Goal: Navigation & Orientation: Understand site structure

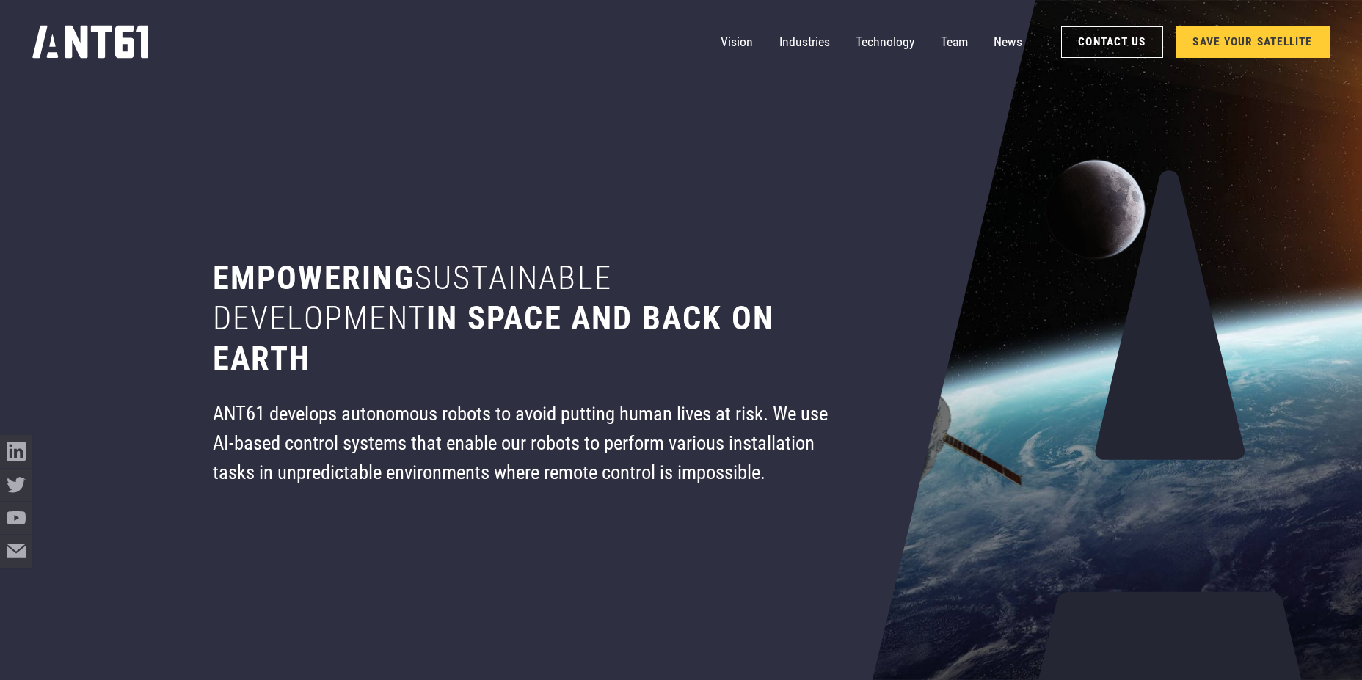
click at [1268, 24] on div "Vision Industries Industries Technology Team News Contact Us SAVE YOUR SATELLITE" at bounding box center [680, 42] width 1297 height 84
click at [1262, 48] on link "SAVE YOUR SATELLITE" at bounding box center [1252, 42] width 153 height 32
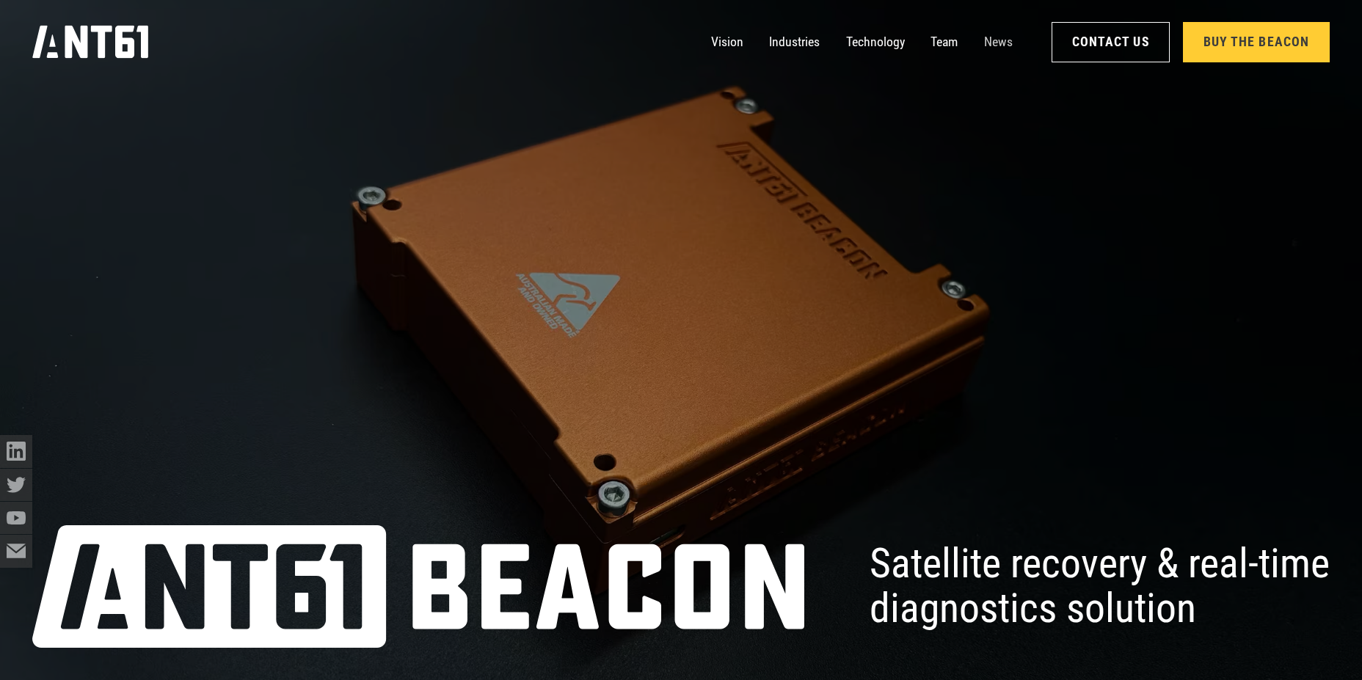
click at [990, 50] on link "News" at bounding box center [998, 42] width 29 height 32
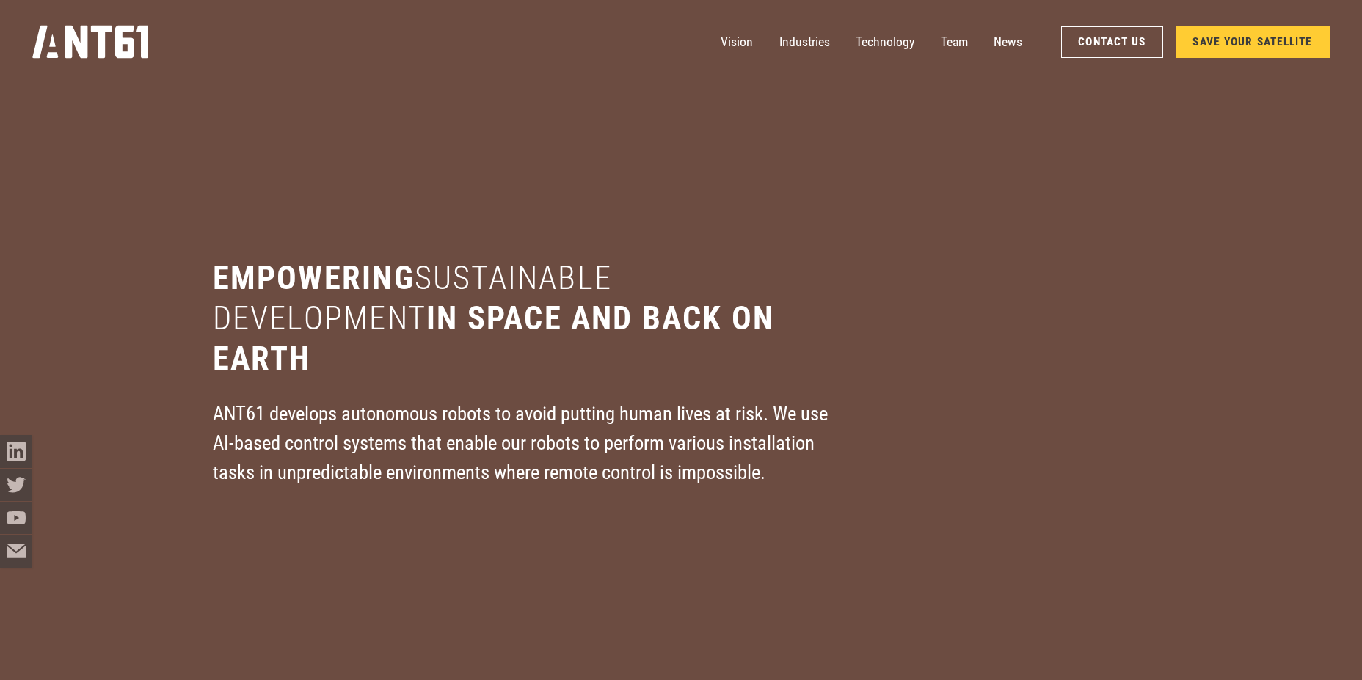
scroll to position [8845, 0]
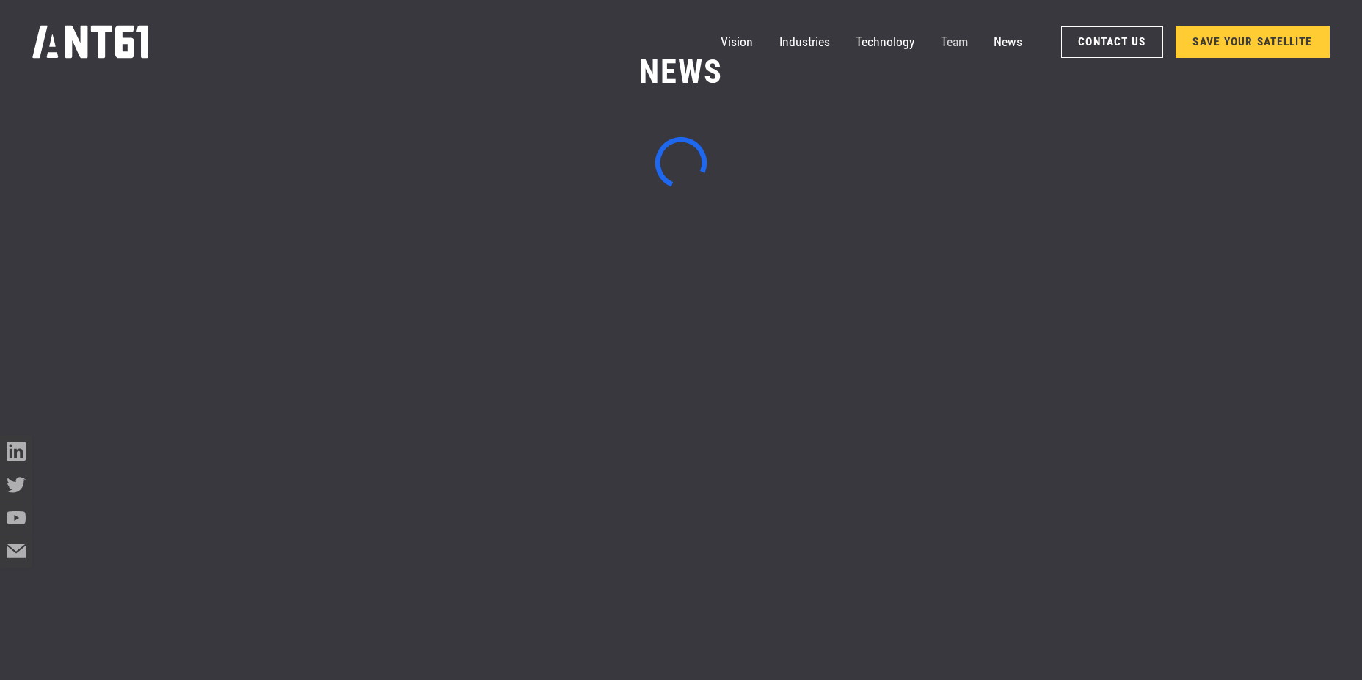
click at [950, 51] on link "Team" at bounding box center [954, 42] width 27 height 32
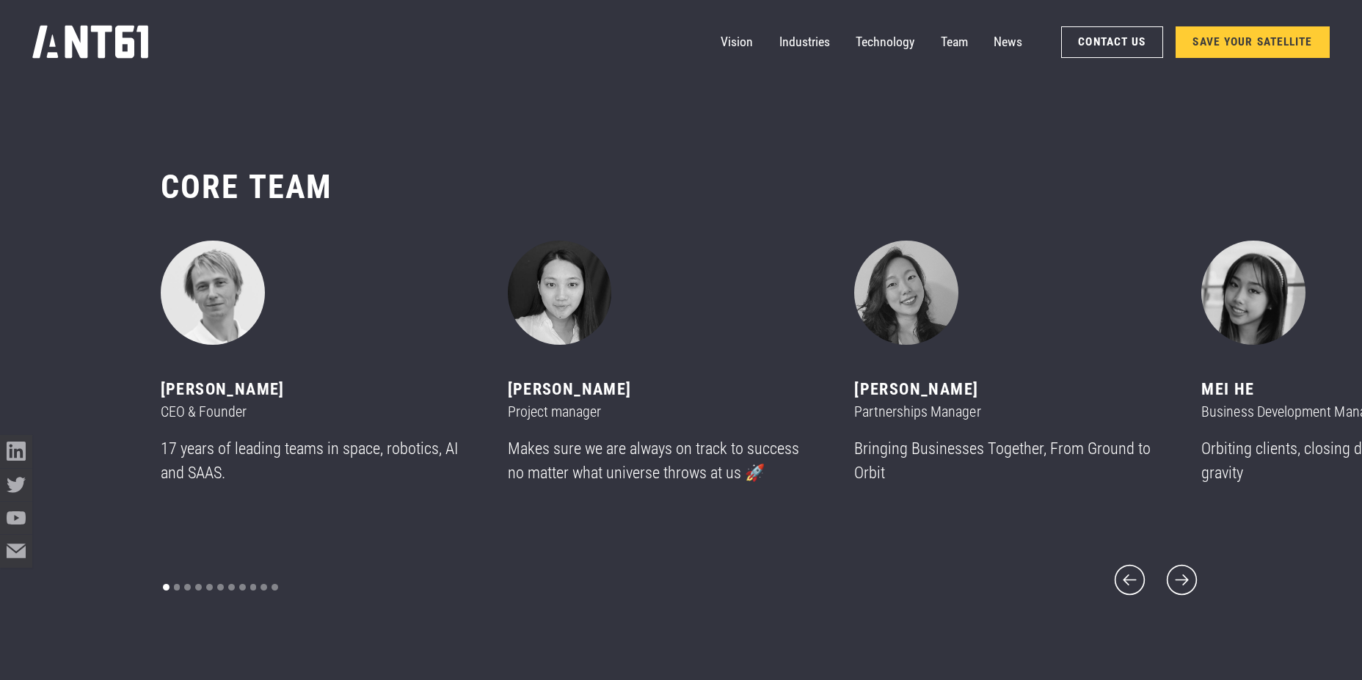
scroll to position [8079, 0]
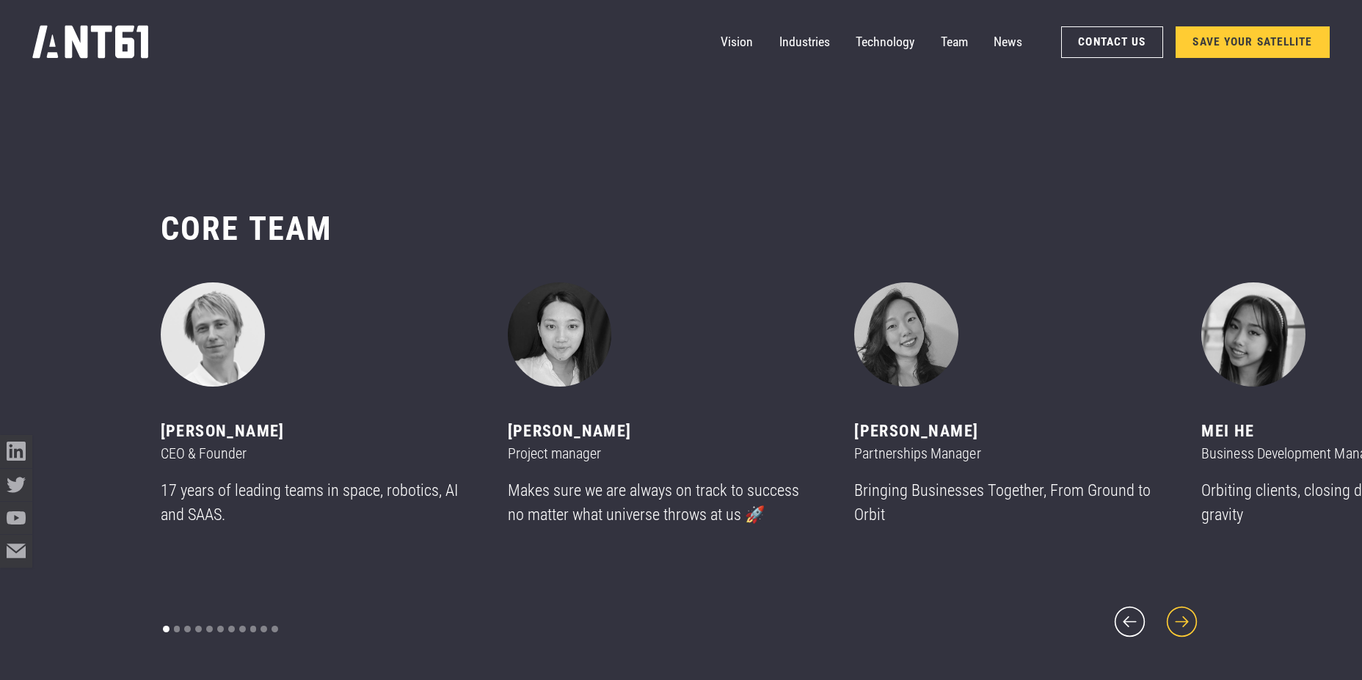
click at [1187, 606] on icon "next slide" at bounding box center [1182, 622] width 39 height 39
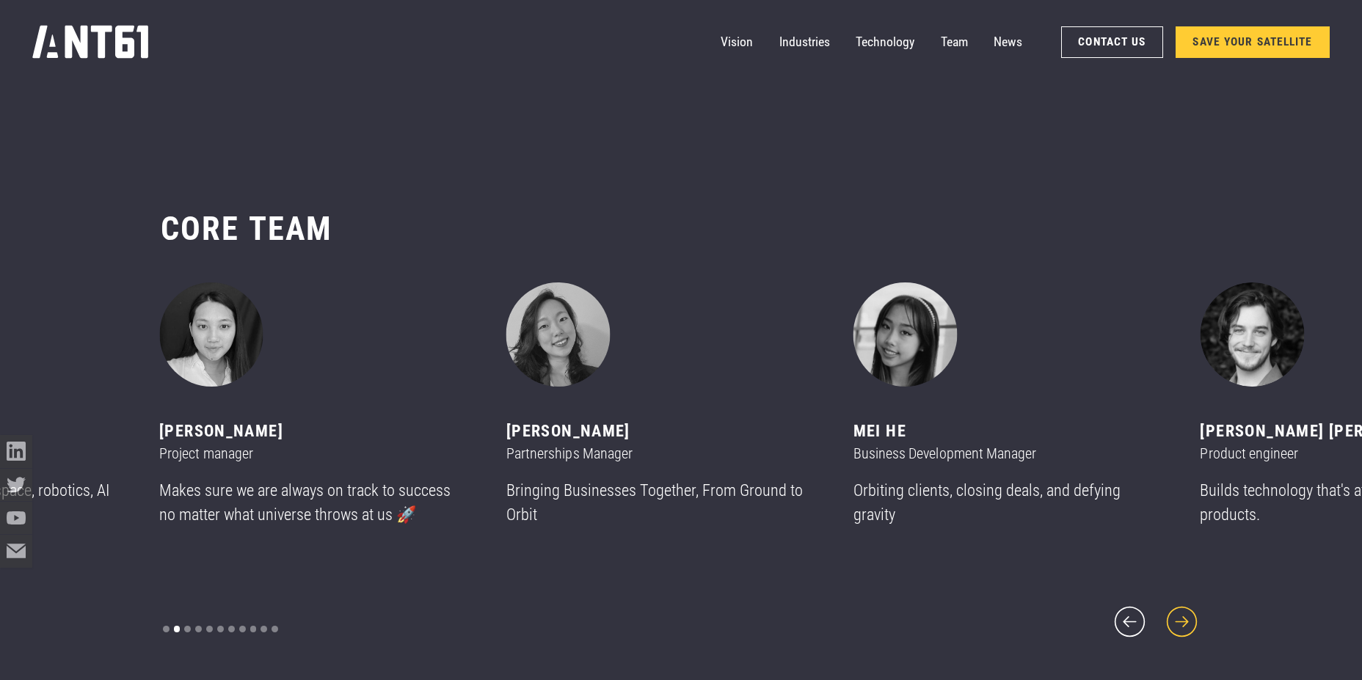
click at [1195, 608] on icon "next slide" at bounding box center [1182, 622] width 39 height 39
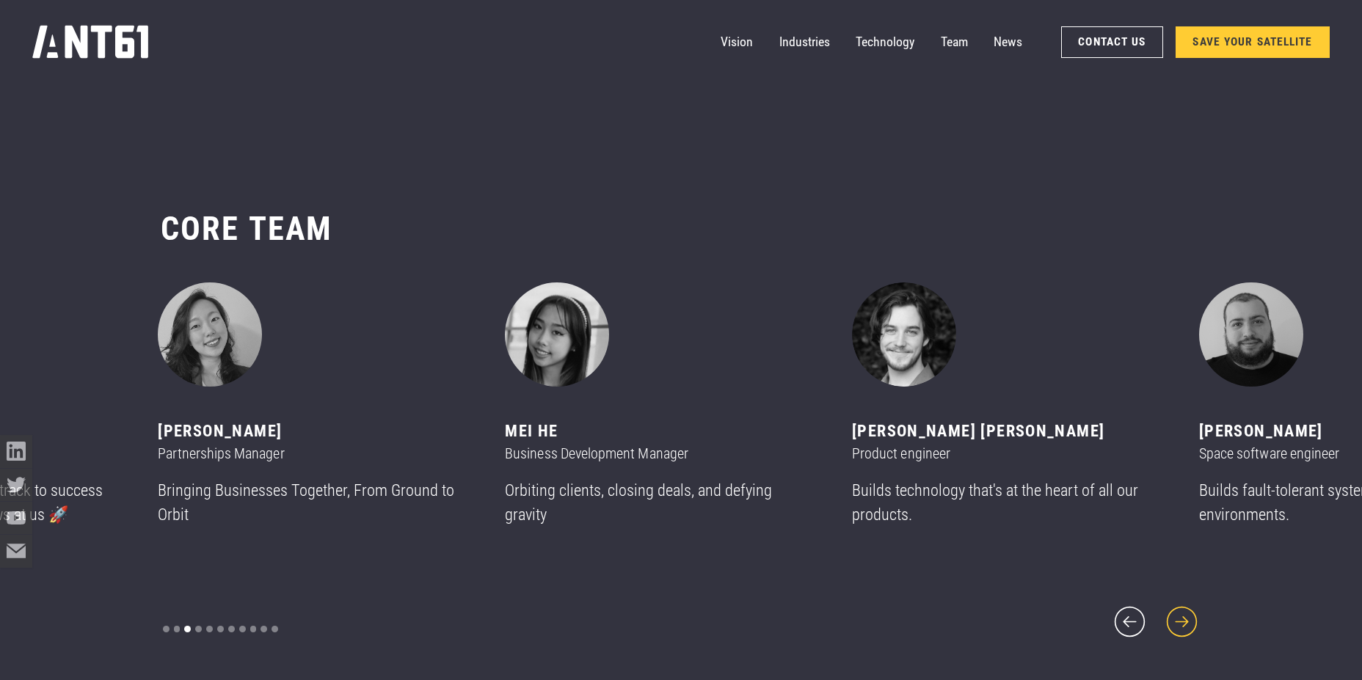
click at [1195, 608] on icon "next slide" at bounding box center [1182, 622] width 39 height 39
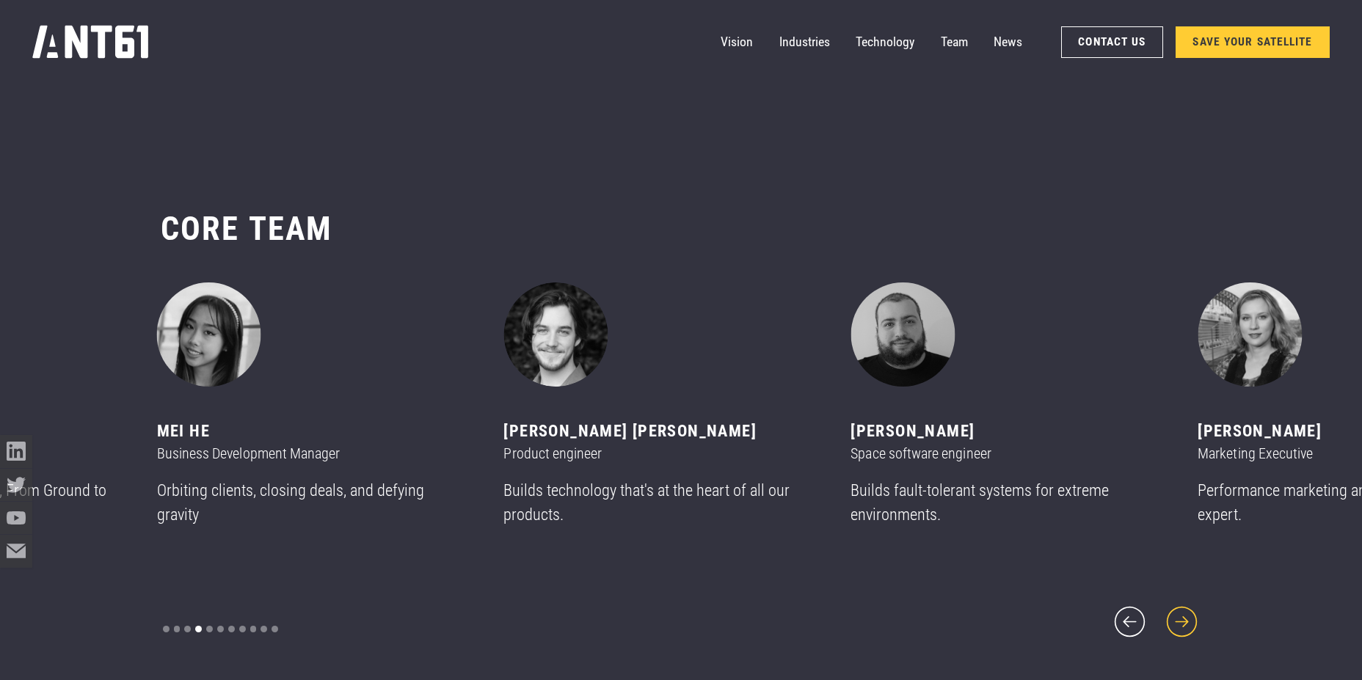
click at [1195, 608] on icon "next slide" at bounding box center [1182, 622] width 39 height 39
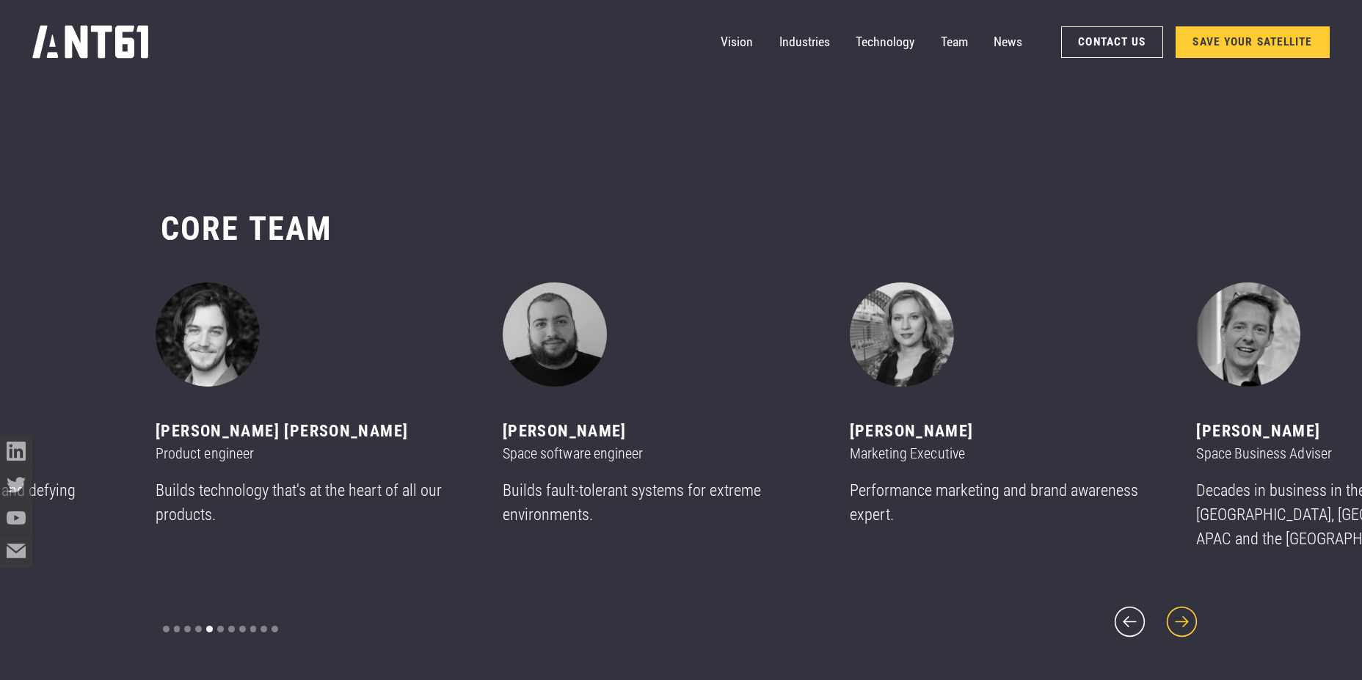
click at [1195, 608] on icon "next slide" at bounding box center [1182, 622] width 39 height 39
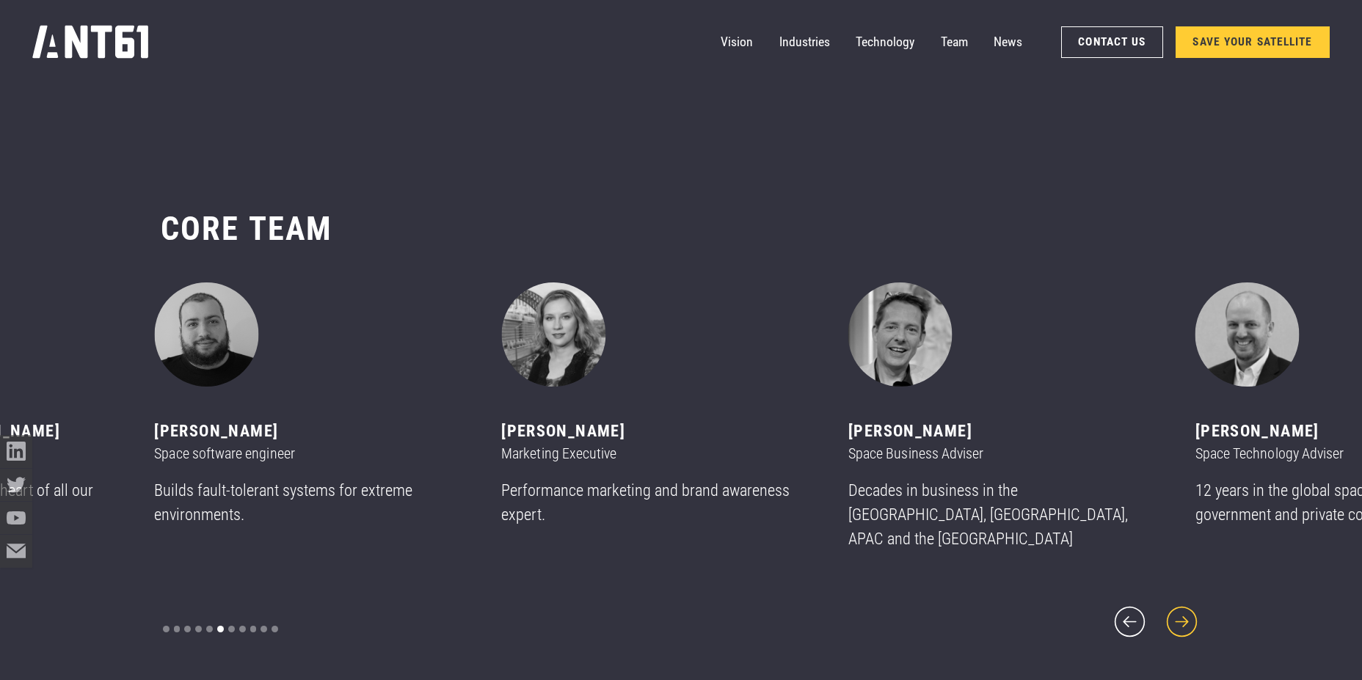
click at [1195, 608] on icon "next slide" at bounding box center [1182, 622] width 39 height 39
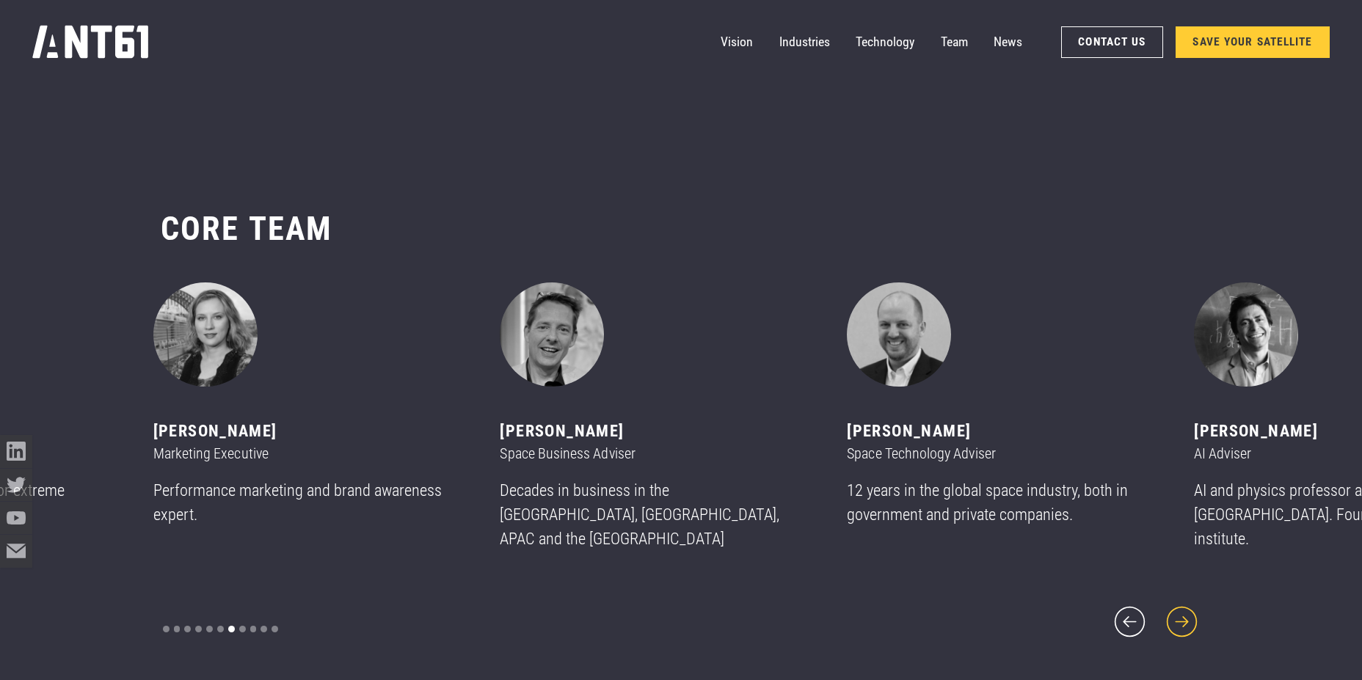
click at [1195, 608] on icon "next slide" at bounding box center [1182, 622] width 39 height 39
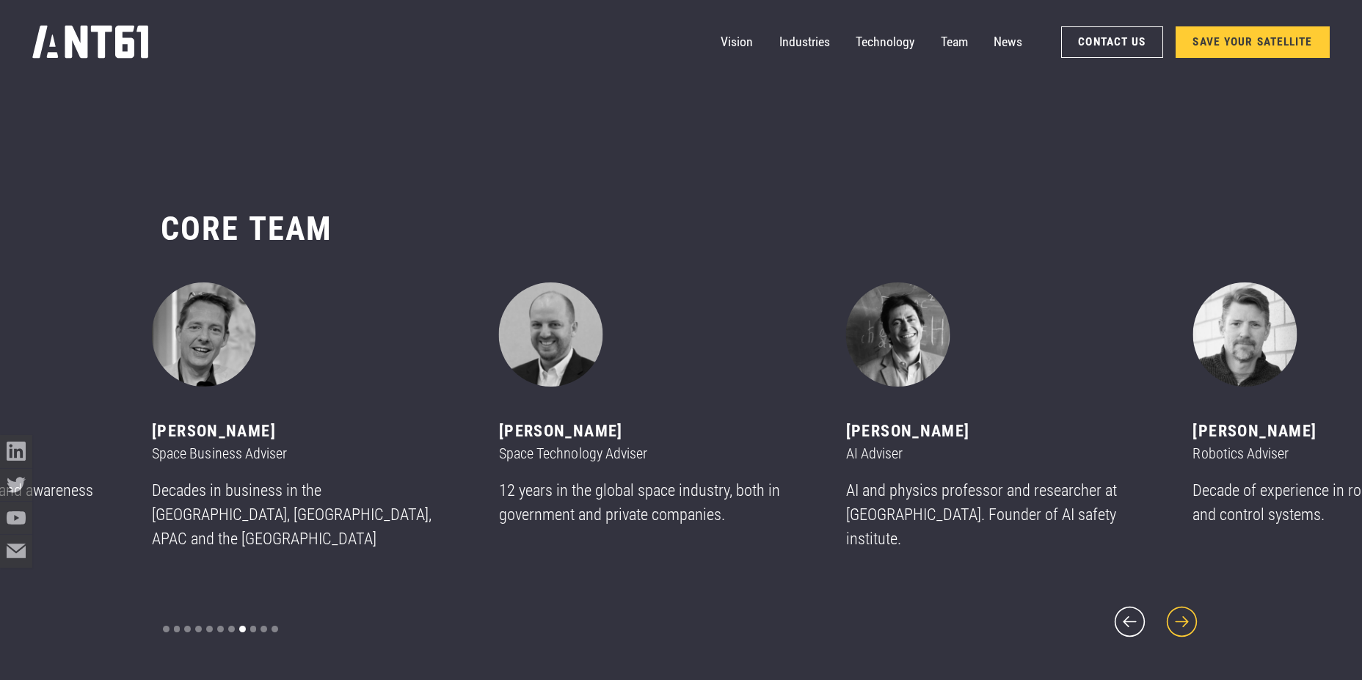
click at [1195, 608] on icon "next slide" at bounding box center [1182, 622] width 39 height 39
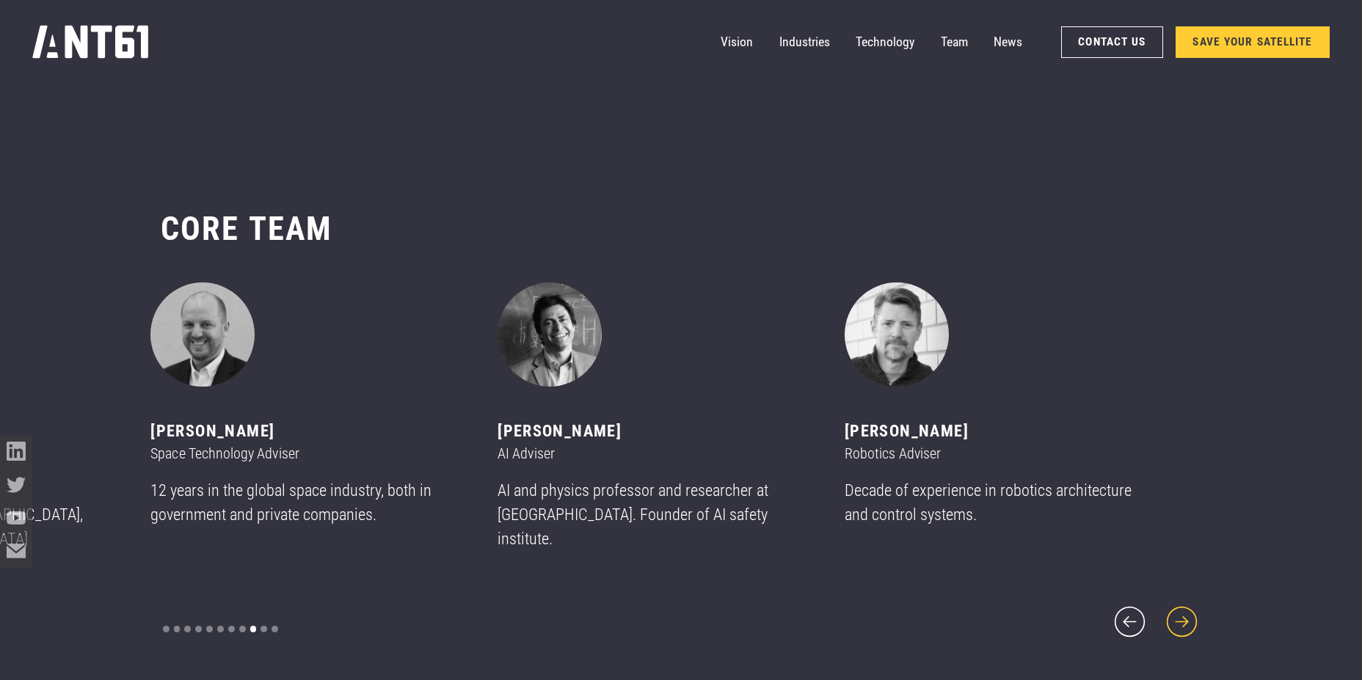
click at [1195, 608] on icon "next slide" at bounding box center [1182, 622] width 39 height 39
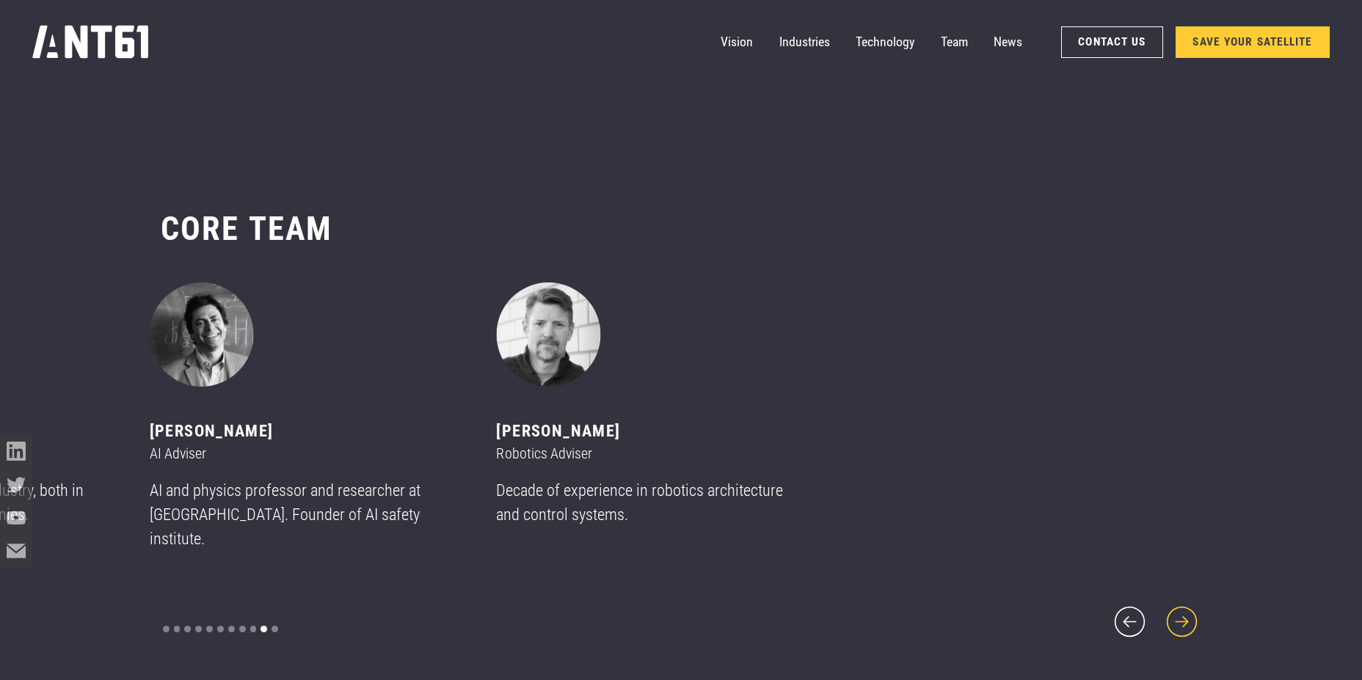
click at [1195, 608] on icon "next slide" at bounding box center [1182, 622] width 39 height 39
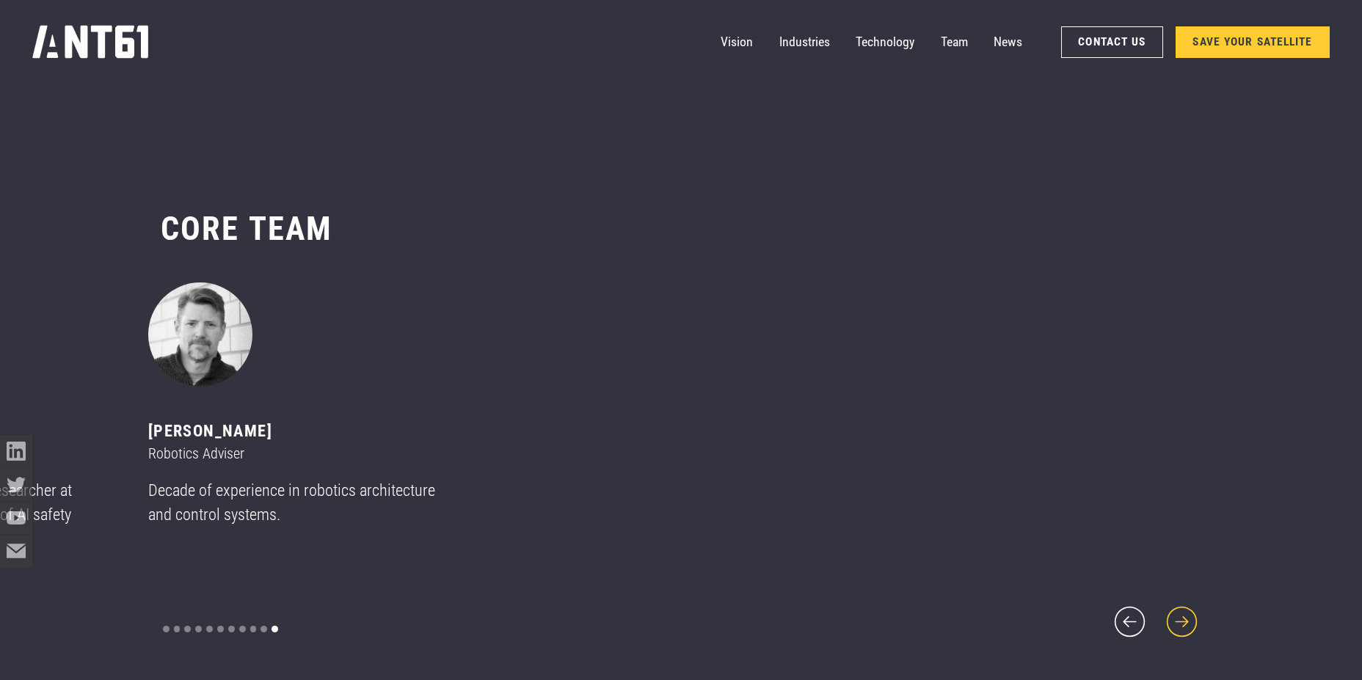
click at [1195, 608] on icon "next slide" at bounding box center [1182, 622] width 39 height 39
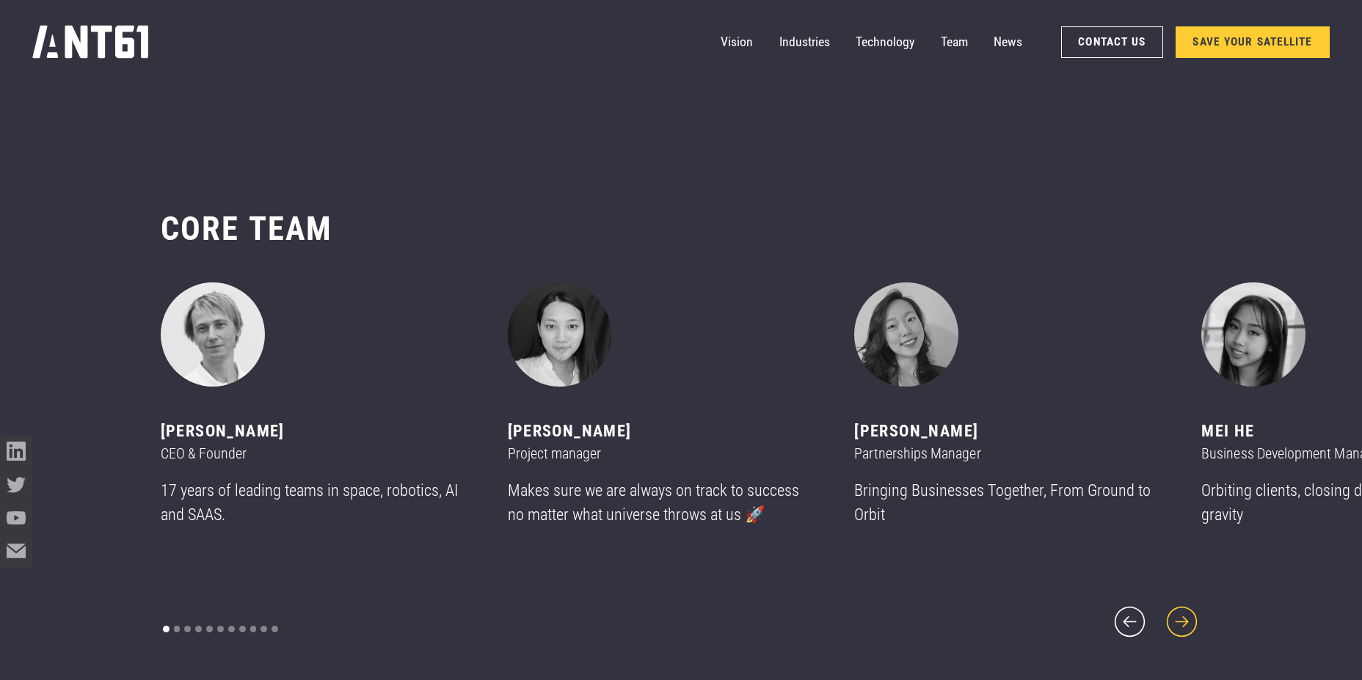
click at [1197, 621] on icon "next slide" at bounding box center [1182, 622] width 39 height 39
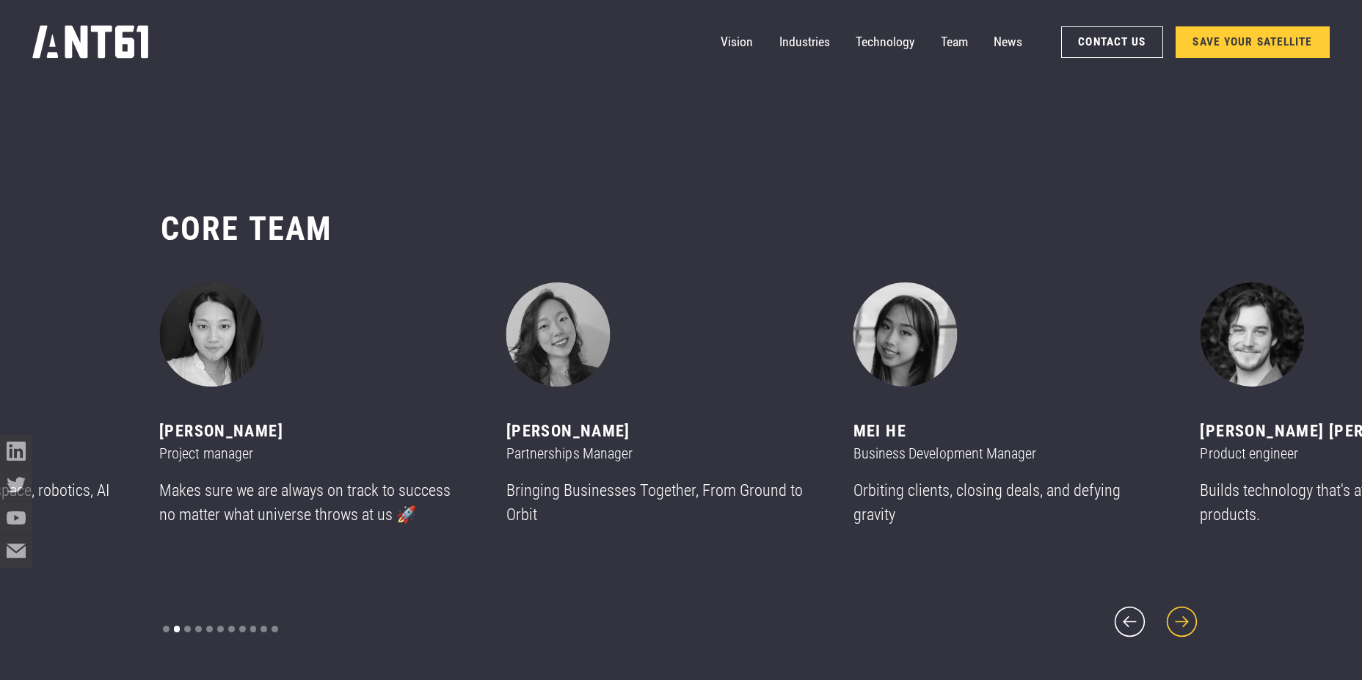
click at [1197, 620] on icon "next slide" at bounding box center [1182, 622] width 39 height 39
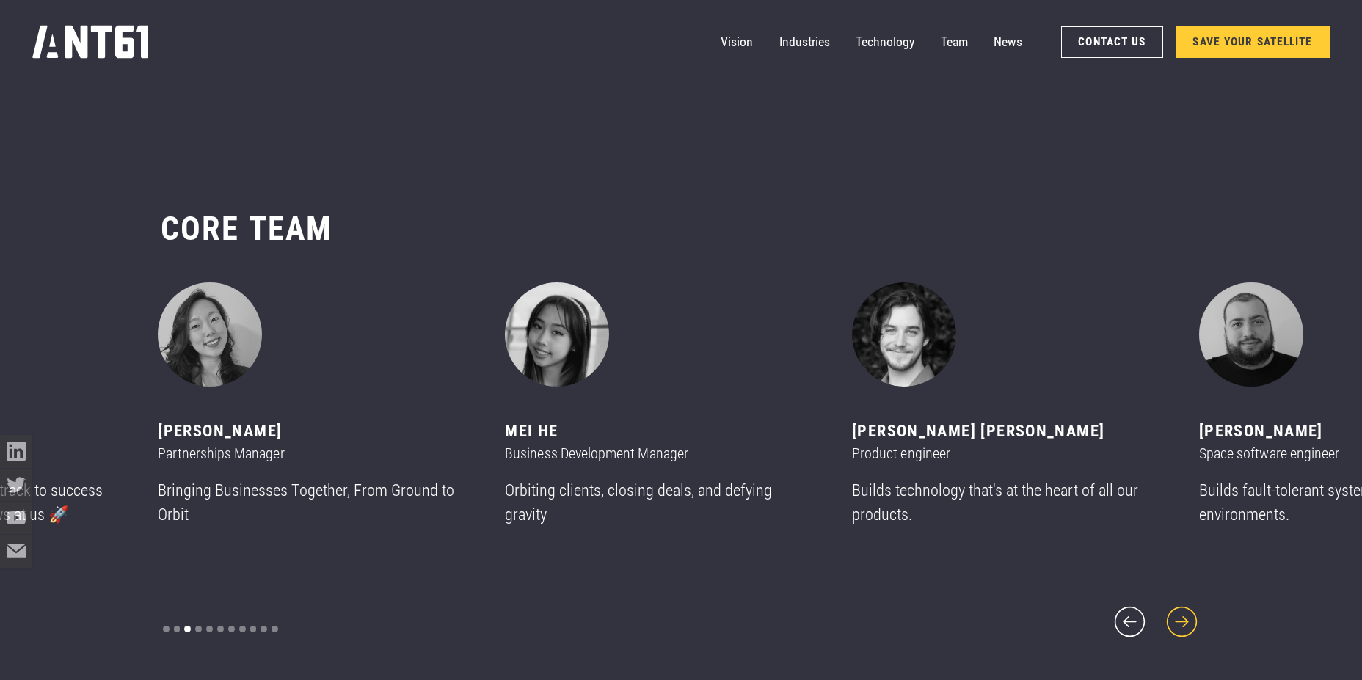
click at [1197, 620] on icon "next slide" at bounding box center [1182, 622] width 39 height 39
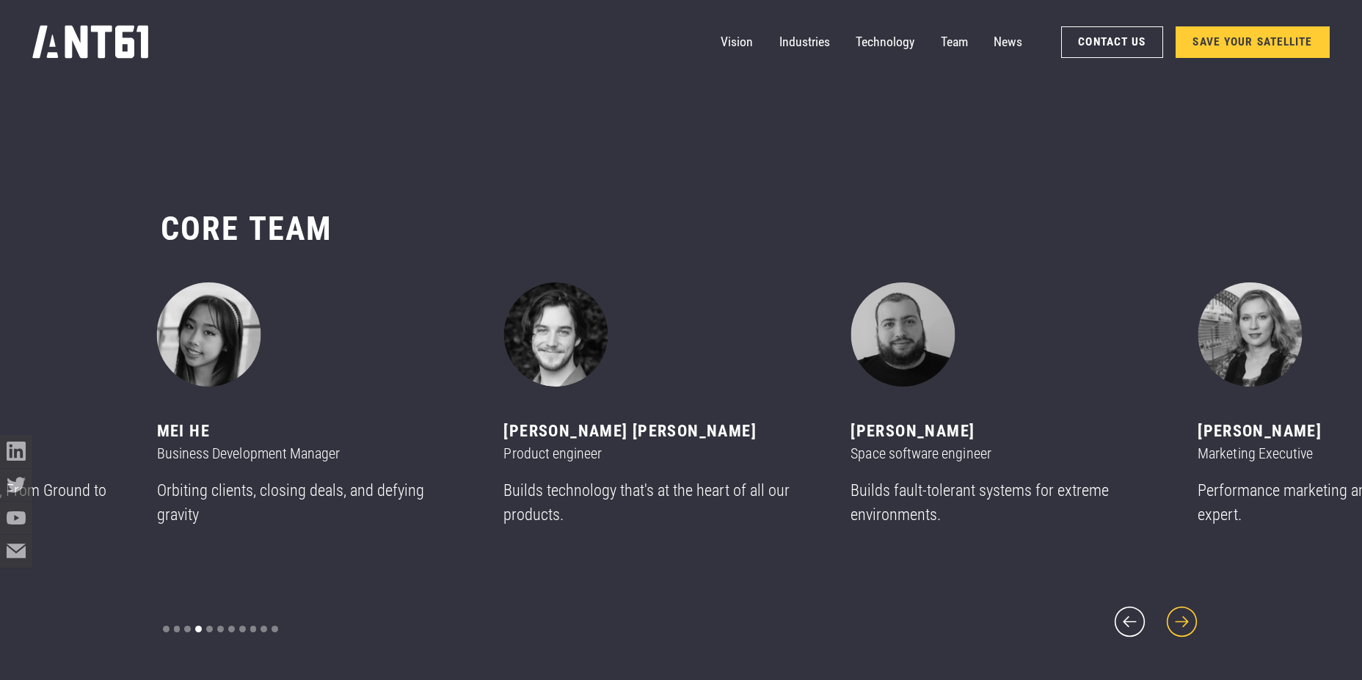
click at [1197, 620] on icon "next slide" at bounding box center [1182, 622] width 39 height 39
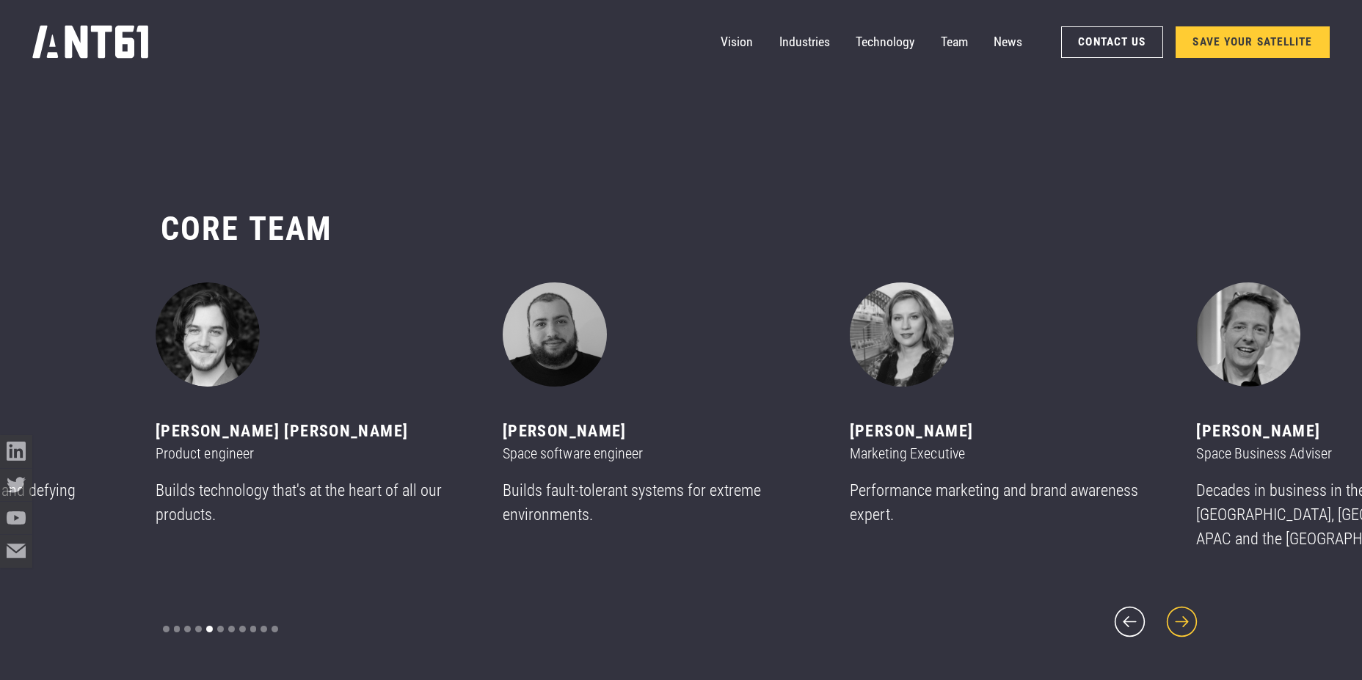
click at [1197, 620] on icon "next slide" at bounding box center [1182, 622] width 39 height 39
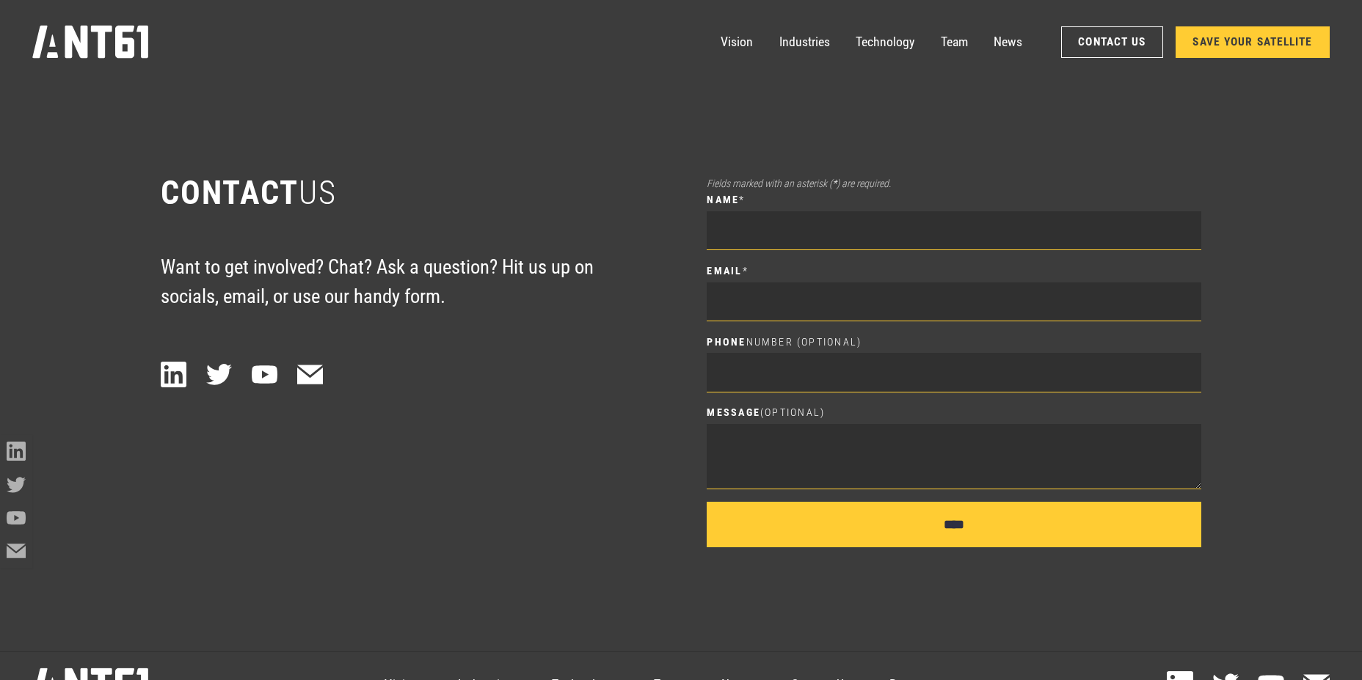
scroll to position [9495, 0]
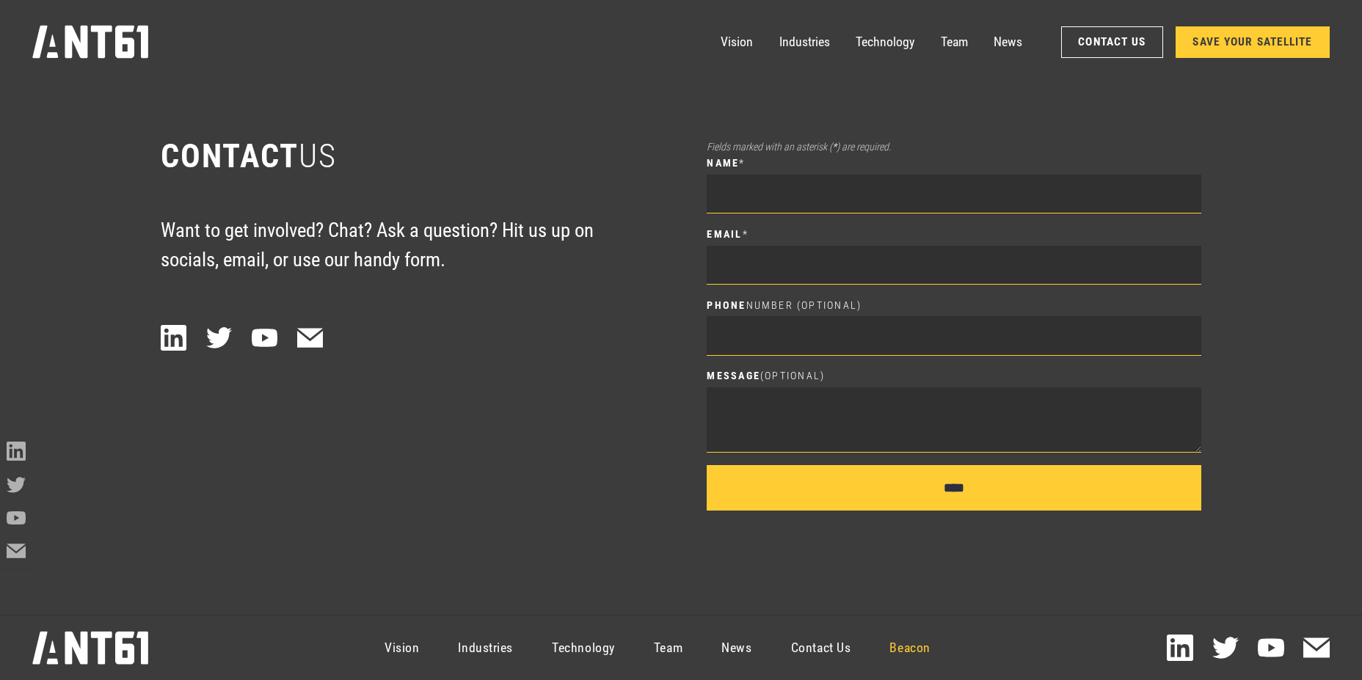
click at [890, 648] on link "Beacon" at bounding box center [910, 648] width 80 height 59
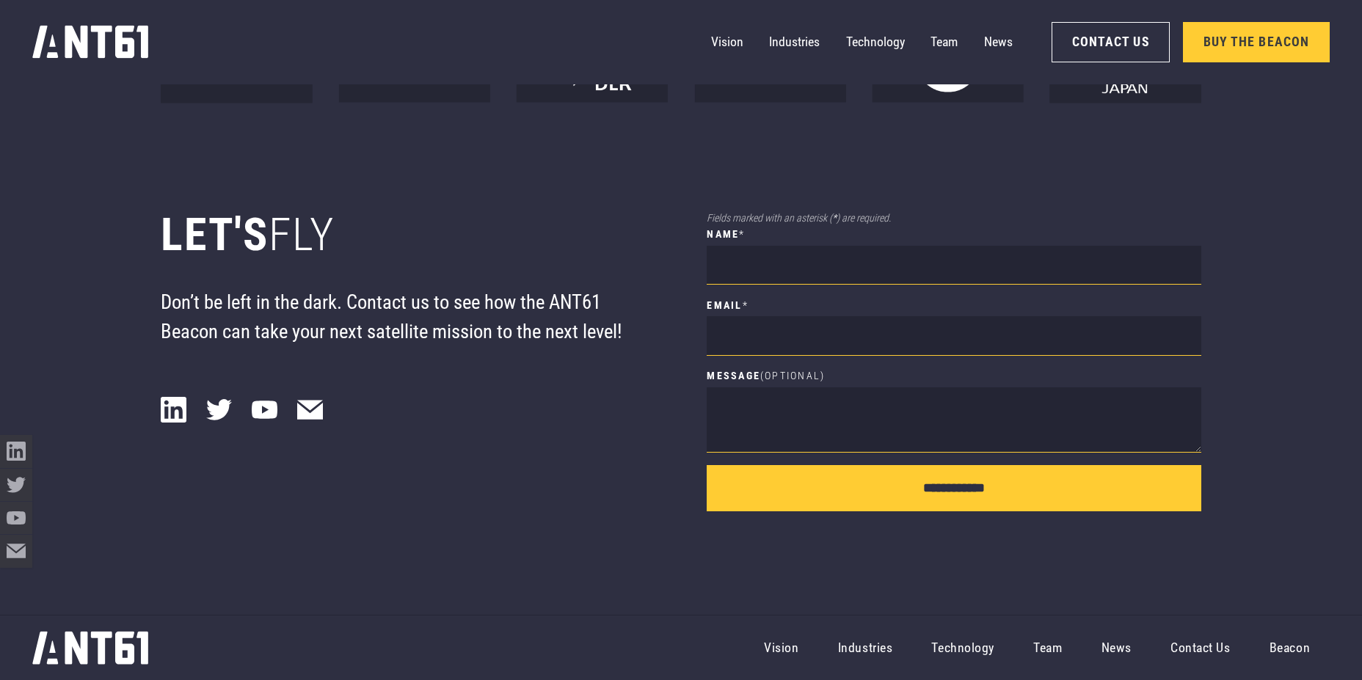
scroll to position [12193, 0]
